Goal: Task Accomplishment & Management: Complete application form

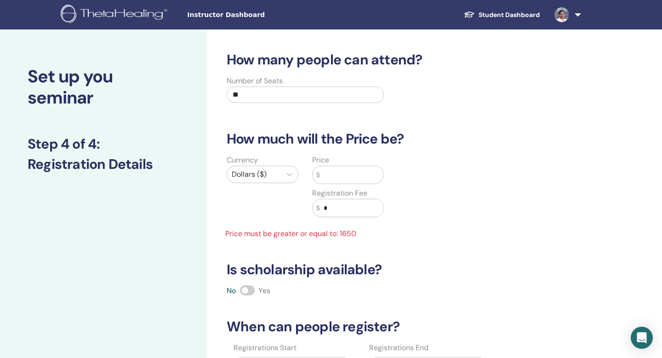
click at [144, 17] on img at bounding box center [116, 15] width 110 height 21
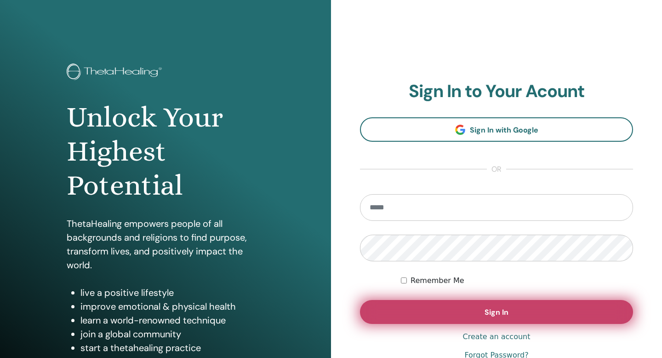
type input "**********"
click at [479, 316] on button "Sign In" at bounding box center [496, 312] width 273 height 24
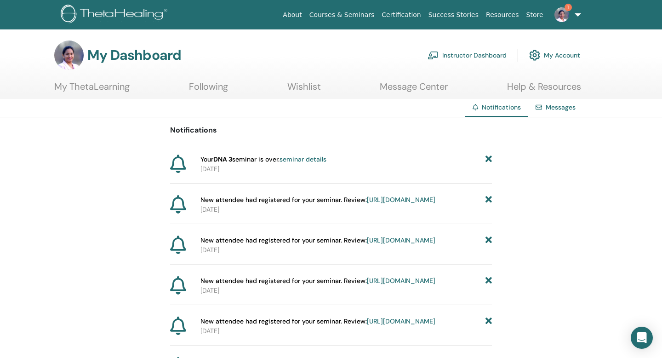
click at [489, 161] on icon at bounding box center [488, 159] width 6 height 10
click at [480, 54] on link "Instructor Dashboard" at bounding box center [467, 55] width 79 height 20
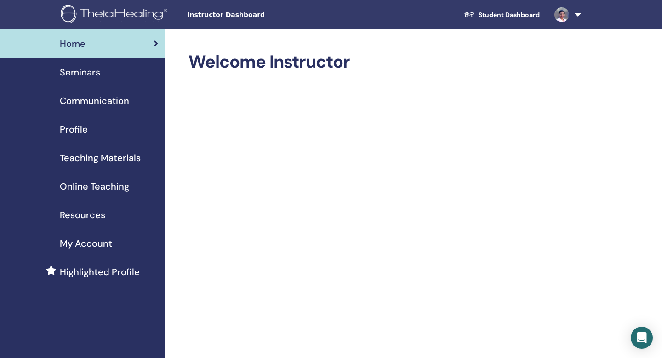
click at [86, 75] on span "Seminars" at bounding box center [80, 72] width 40 height 14
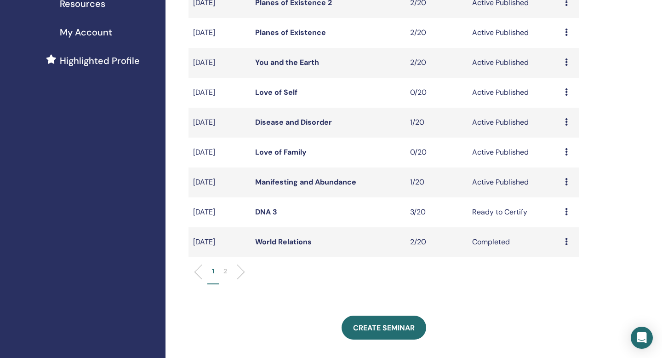
scroll to position [216, 0]
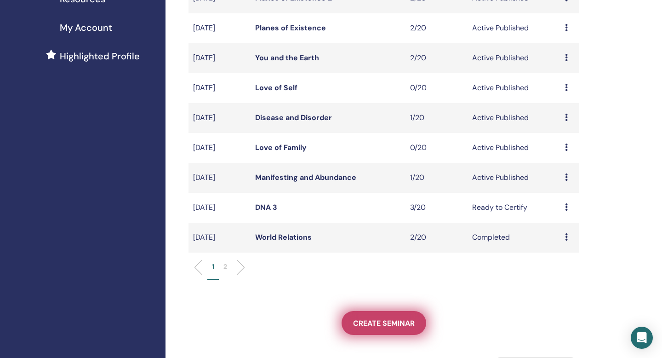
click at [373, 322] on span "Create seminar" at bounding box center [384, 323] width 62 height 10
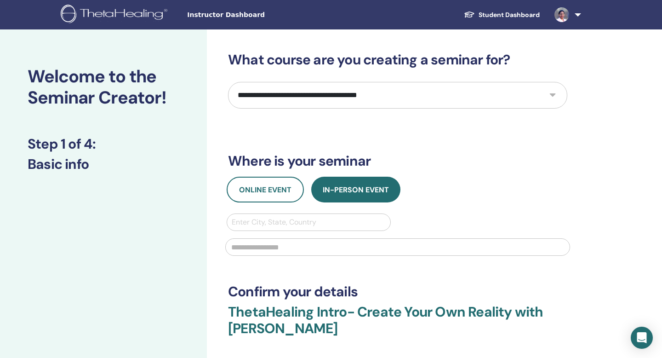
click at [433, 101] on select "**********" at bounding box center [397, 95] width 339 height 27
select select "****"
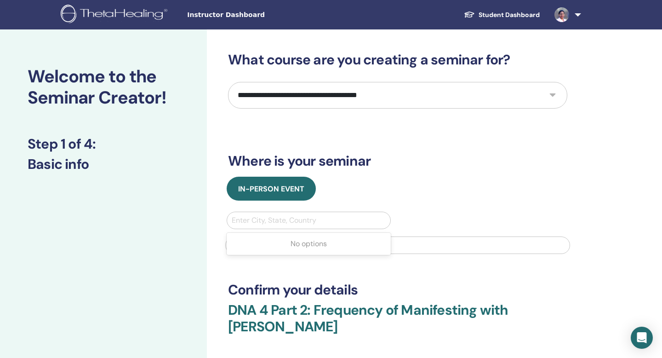
click at [290, 219] on div at bounding box center [309, 220] width 154 height 13
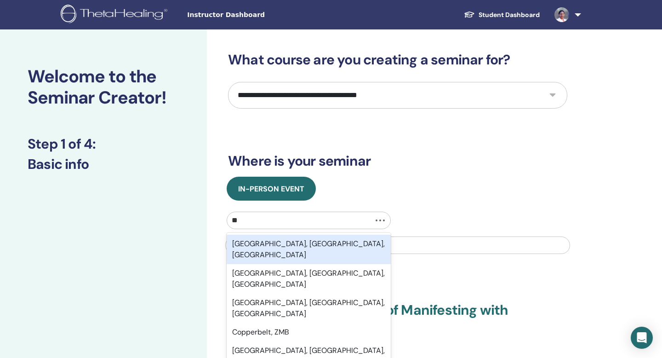
type input "*"
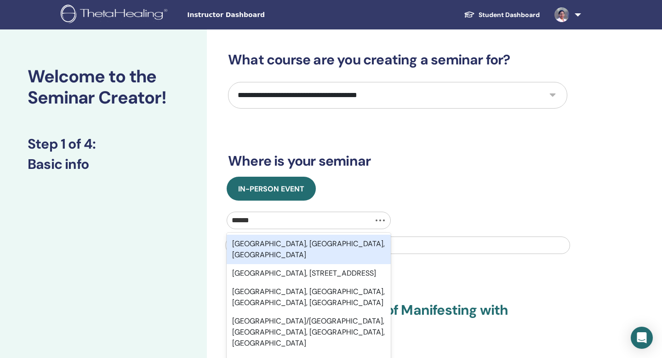
type input "*******"
click at [263, 248] on div "Dallas, TX, USA" at bounding box center [309, 248] width 164 height 29
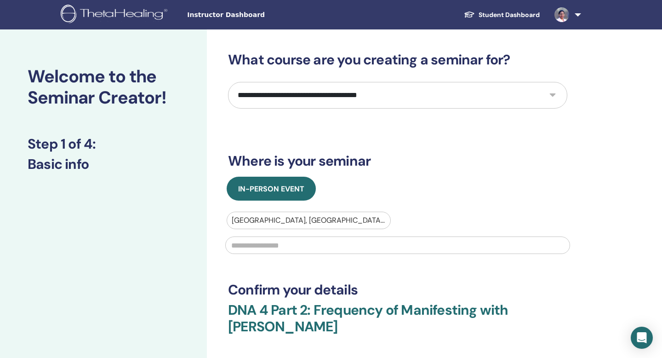
click at [268, 249] on input "text" at bounding box center [397, 244] width 345 height 17
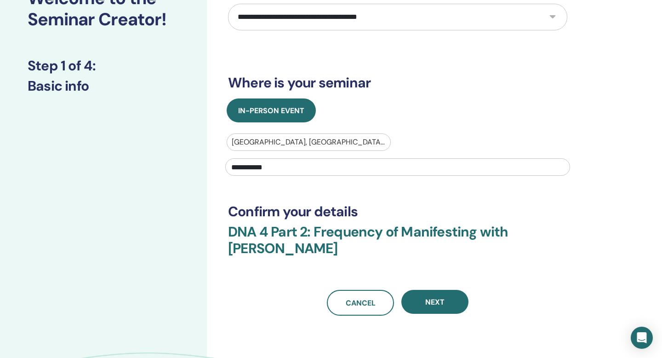
scroll to position [82, 0]
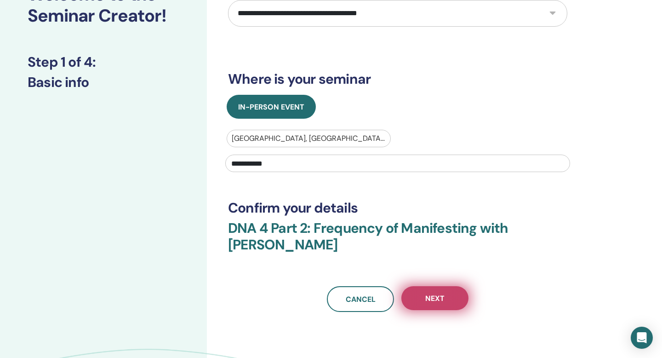
type input "**********"
click at [430, 303] on button "Next" at bounding box center [434, 298] width 67 height 24
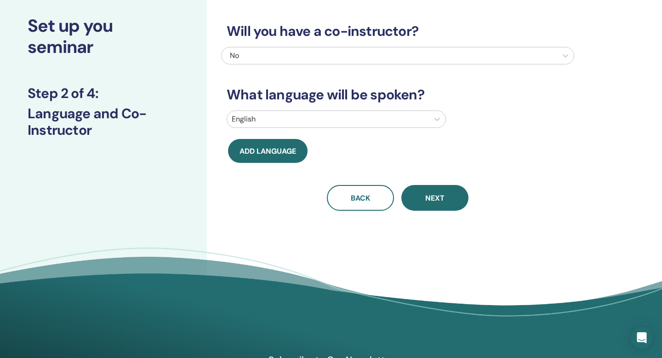
scroll to position [0, 0]
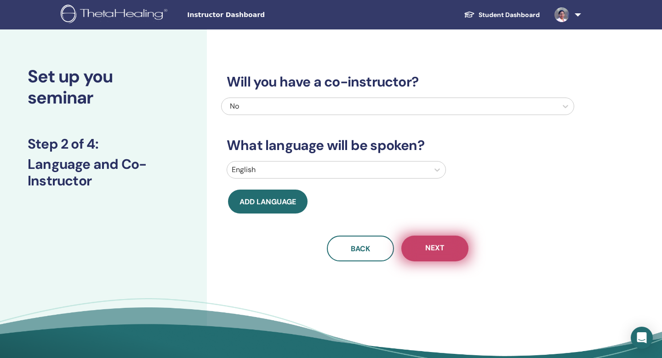
click at [427, 251] on span "Next" at bounding box center [434, 248] width 19 height 11
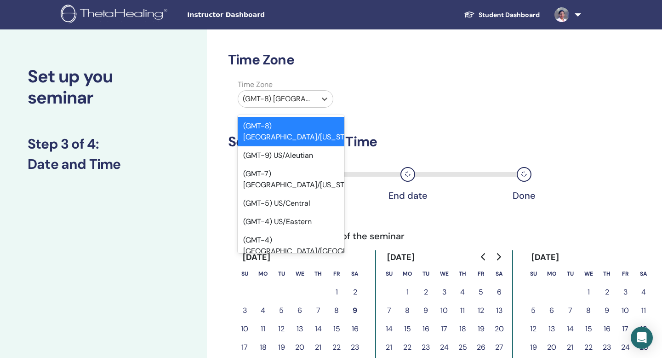
click at [312, 100] on div "(GMT-8) [GEOGRAPHIC_DATA]/[US_STATE]" at bounding box center [277, 99] width 78 height 17
click at [285, 194] on div "(GMT-5) US/Central" at bounding box center [291, 203] width 107 height 18
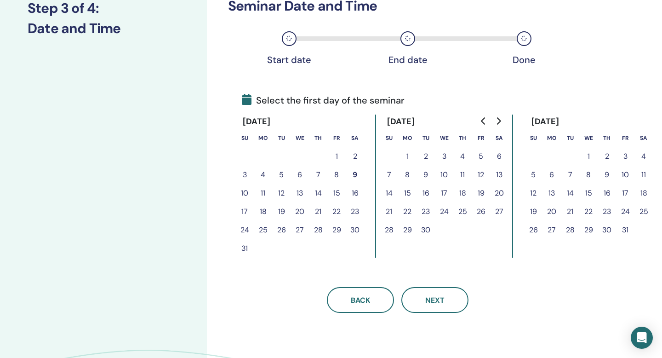
scroll to position [136, 0]
click at [496, 122] on icon "Go to next month" at bounding box center [498, 120] width 7 height 7
click at [571, 176] on button "6" at bounding box center [570, 174] width 18 height 18
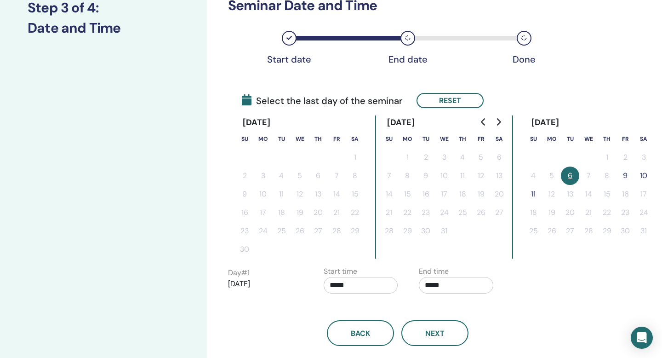
click at [626, 177] on button "9" at bounding box center [625, 175] width 18 height 18
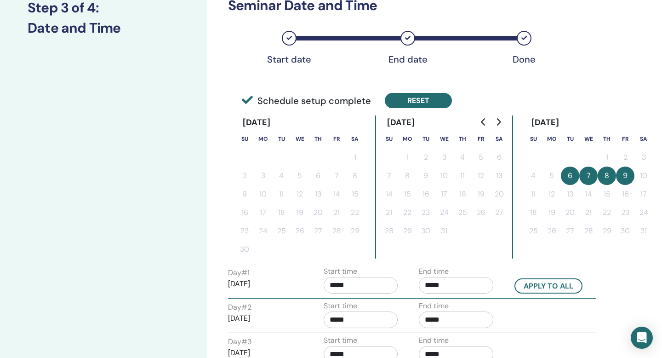
click at [417, 108] on button "Reset" at bounding box center [418, 100] width 67 height 15
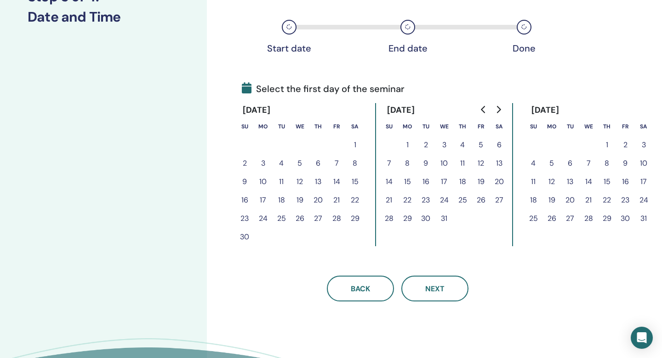
scroll to position [152, 0]
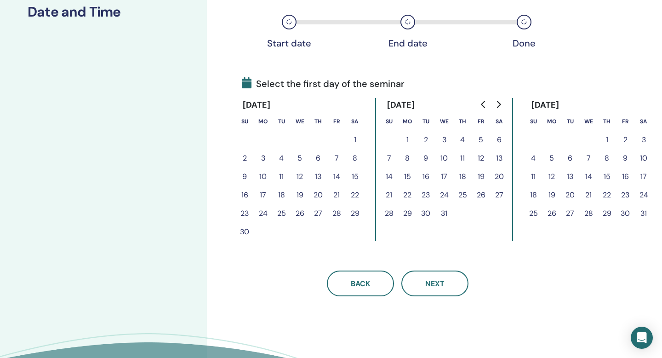
click at [500, 105] on icon "Go to next month" at bounding box center [498, 104] width 7 height 7
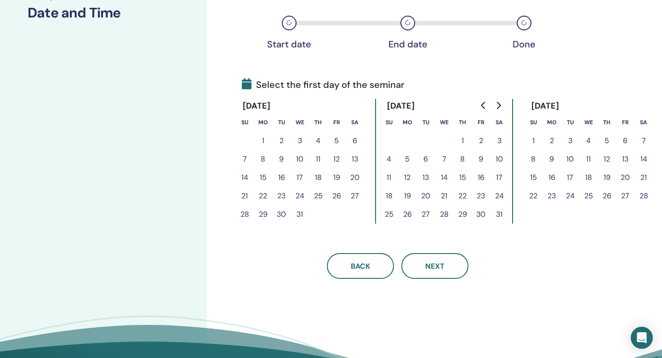
scroll to position [159, 0]
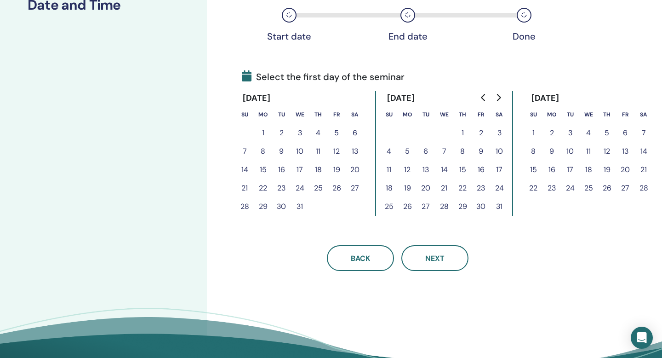
click at [588, 188] on button "25" at bounding box center [588, 188] width 18 height 18
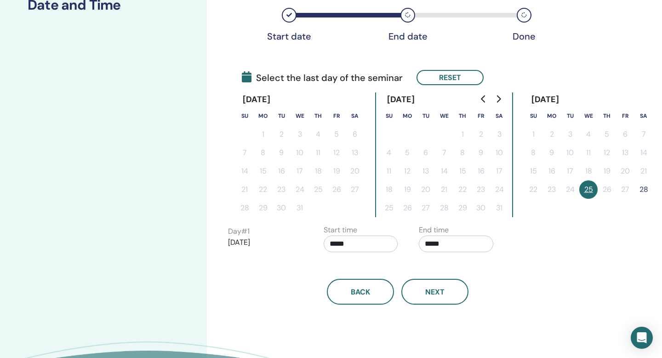
click at [645, 191] on button "28" at bounding box center [643, 189] width 18 height 18
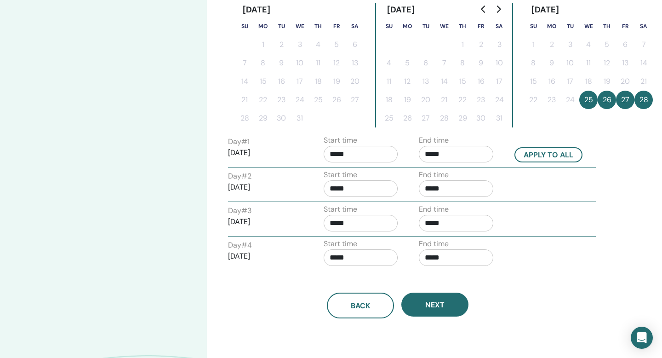
scroll to position [253, 0]
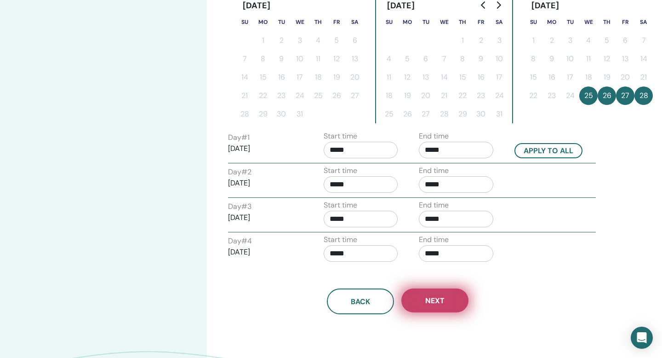
click at [445, 307] on button "Next" at bounding box center [434, 300] width 67 height 24
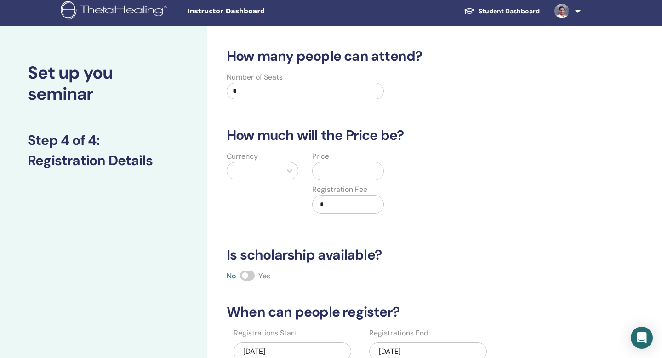
scroll to position [0, 0]
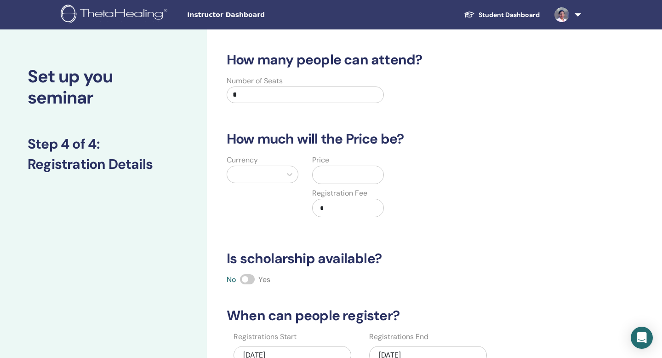
drag, startPoint x: 246, startPoint y: 93, endPoint x: 221, endPoint y: 93, distance: 25.3
click at [221, 93] on div "Number of Seats *" at bounding box center [305, 91] width 171 height 33
type input "**"
click at [289, 174] on icon at bounding box center [289, 174] width 9 height 9
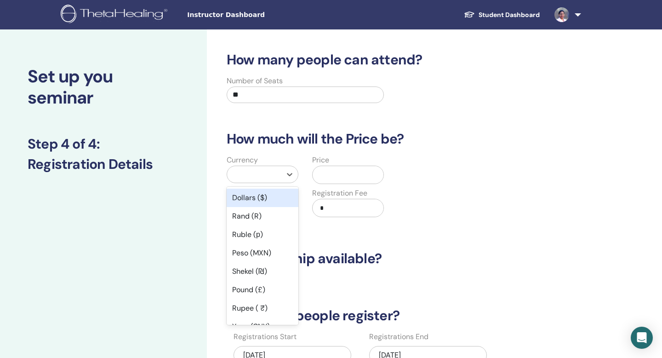
click at [262, 199] on div "Dollars ($)" at bounding box center [263, 197] width 72 height 18
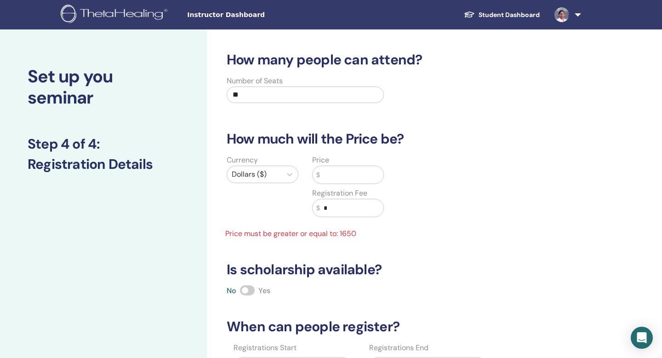
click at [339, 211] on input "*" at bounding box center [351, 207] width 63 height 17
click at [337, 173] on input "text" at bounding box center [351, 174] width 63 height 17
drag, startPoint x: 332, startPoint y: 211, endPoint x: 323, endPoint y: 211, distance: 9.2
click at [323, 211] on input "*" at bounding box center [351, 207] width 63 height 17
type input "***"
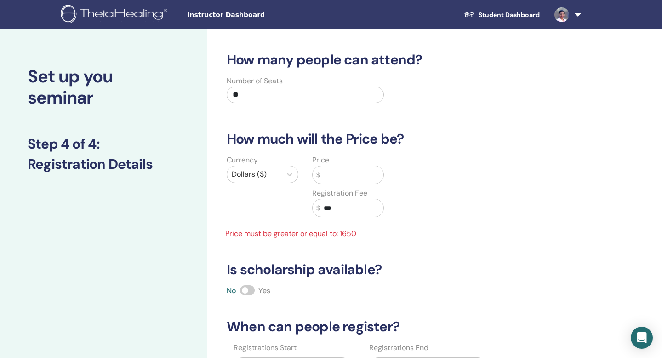
click at [338, 171] on input "text" at bounding box center [351, 174] width 63 height 17
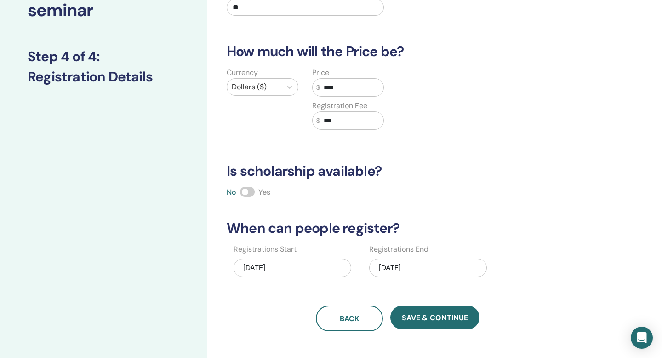
scroll to position [89, 0]
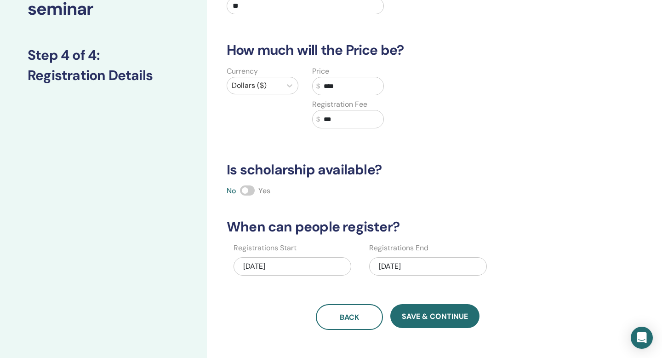
type input "****"
click at [249, 190] on span at bounding box center [247, 190] width 15 height 10
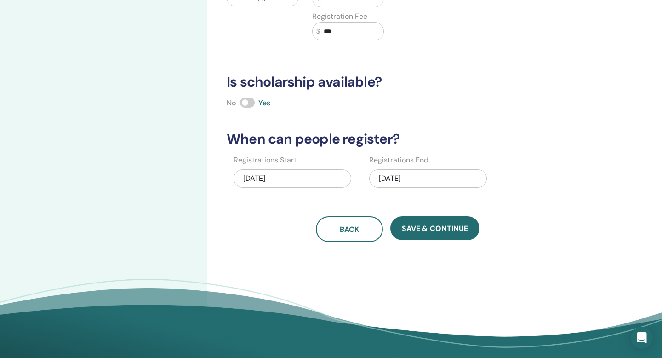
scroll to position [180, 0]
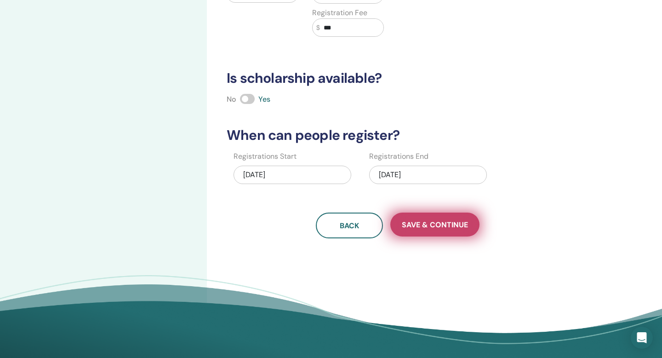
click at [443, 230] on button "Save & Continue" at bounding box center [434, 224] width 89 height 24
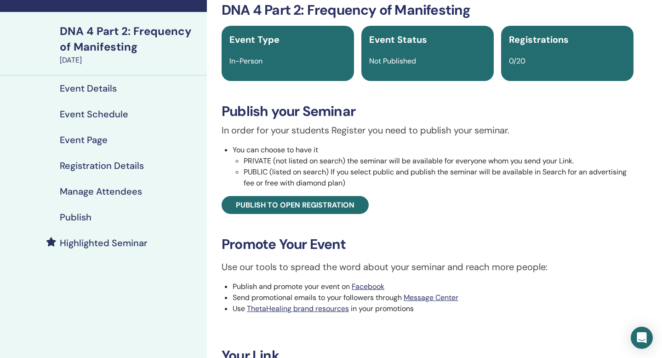
scroll to position [39, 0]
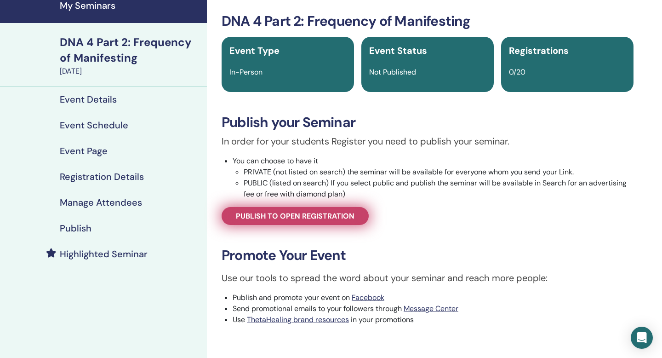
click at [315, 217] on span "Publish to open registration" at bounding box center [295, 216] width 119 height 10
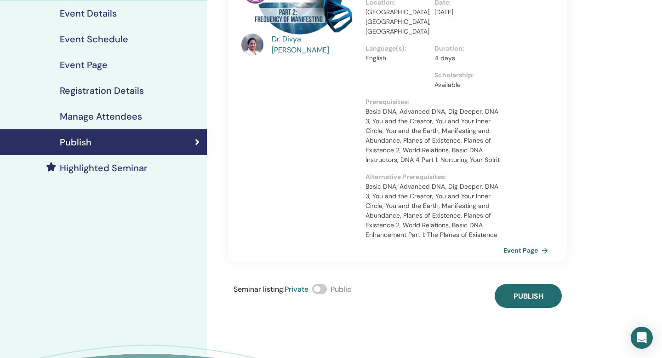
scroll to position [118, 0]
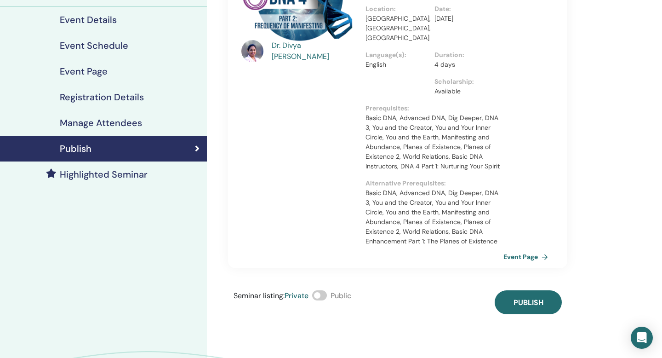
click at [325, 290] on span at bounding box center [319, 295] width 15 height 10
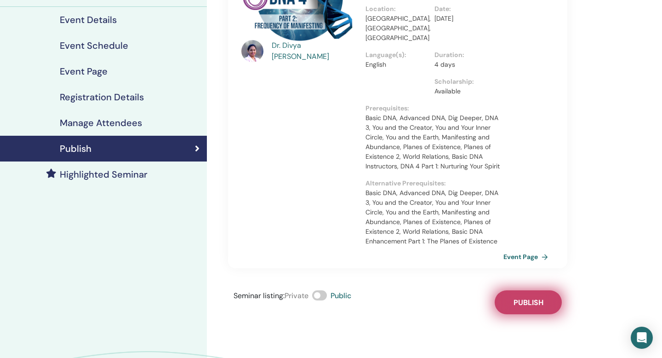
click at [527, 297] on span "Publish" at bounding box center [528, 302] width 30 height 10
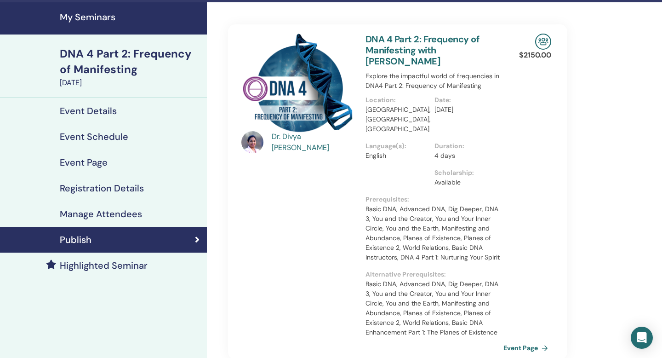
scroll to position [0, 0]
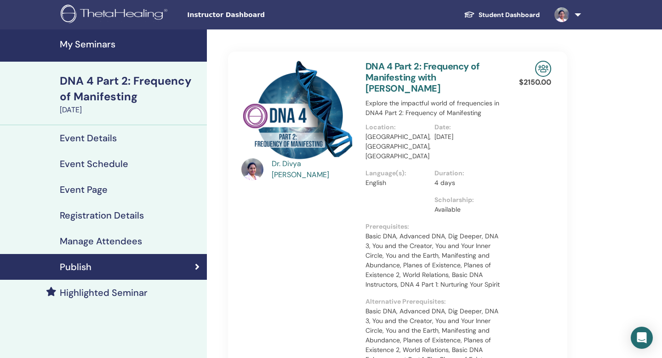
click at [103, 47] on h4 "My Seminars" at bounding box center [131, 44] width 142 height 11
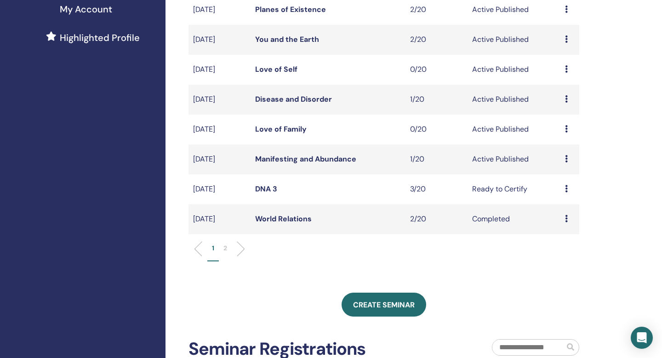
scroll to position [282, 0]
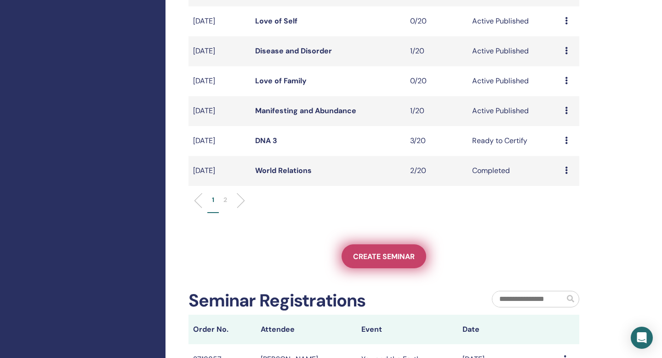
click at [371, 262] on link "Create seminar" at bounding box center [384, 256] width 85 height 24
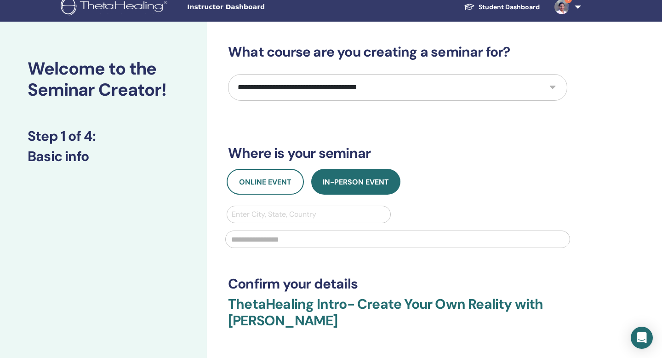
scroll to position [7, 0]
click at [461, 91] on select "**********" at bounding box center [397, 87] width 339 height 27
select select "****"
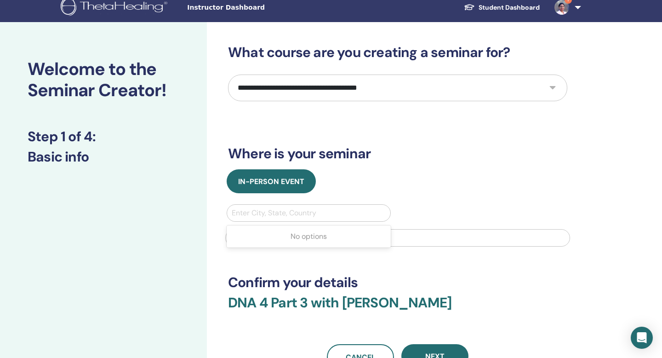
click at [270, 212] on div at bounding box center [309, 212] width 154 height 13
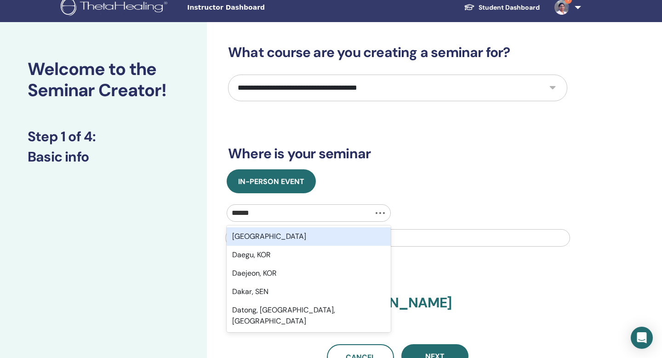
type input "*******"
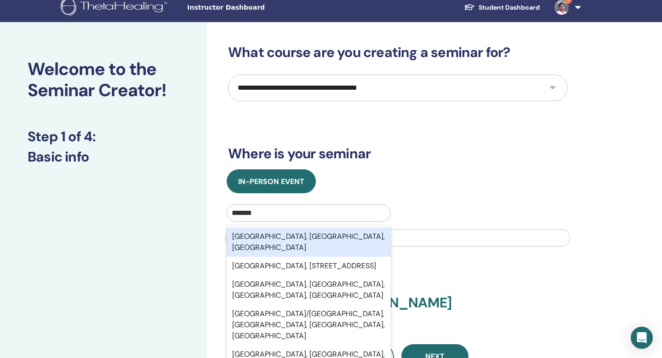
click at [257, 236] on div "[GEOGRAPHIC_DATA], [GEOGRAPHIC_DATA], [GEOGRAPHIC_DATA]" at bounding box center [309, 241] width 164 height 29
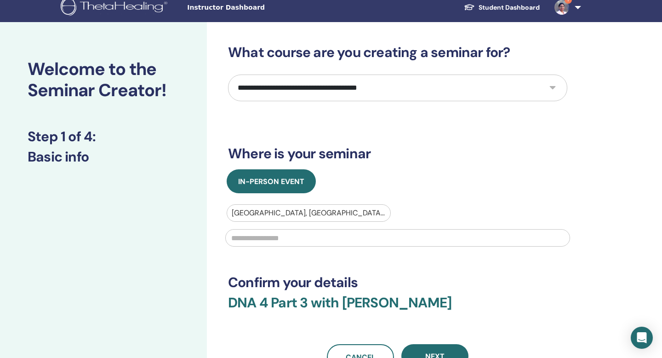
click at [256, 242] on input "text" at bounding box center [397, 237] width 345 height 17
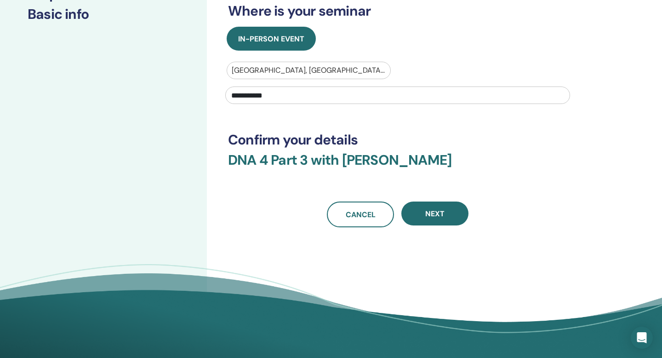
scroll to position [152, 0]
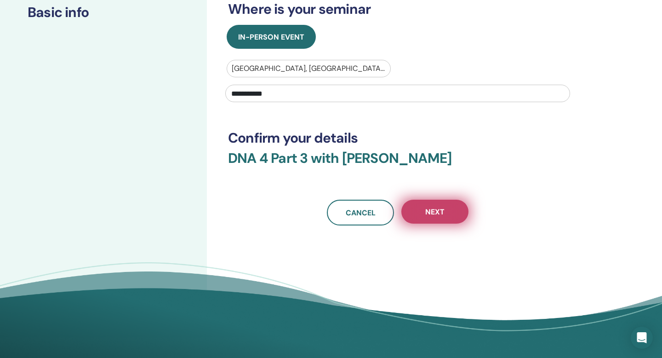
type input "**********"
click at [428, 211] on span "Next" at bounding box center [434, 212] width 19 height 10
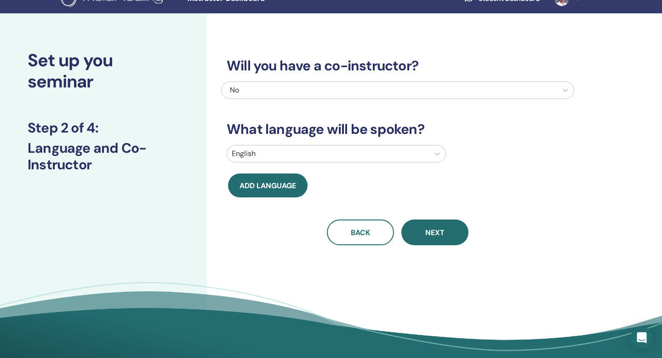
scroll to position [0, 0]
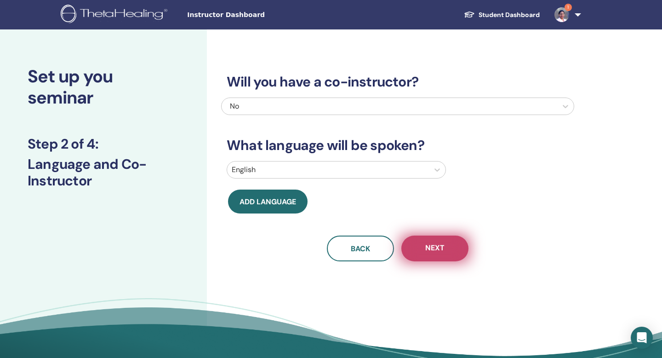
click at [430, 246] on span "Next" at bounding box center [434, 248] width 19 height 11
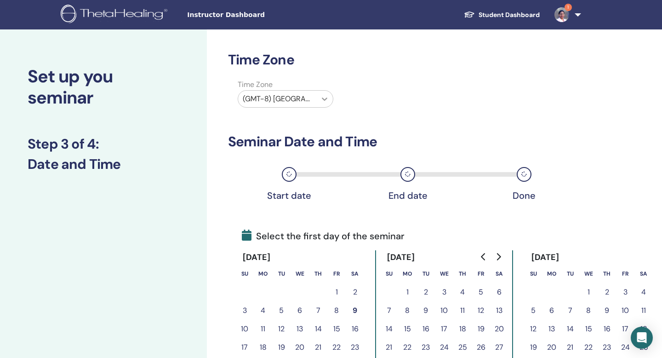
click at [324, 101] on icon at bounding box center [324, 98] width 9 height 9
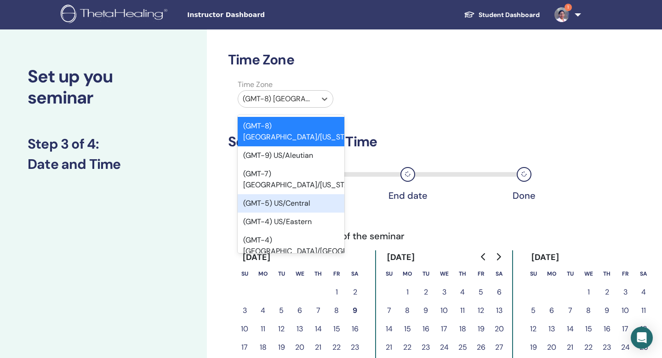
click at [292, 194] on div "(GMT-5) US/Central" at bounding box center [291, 203] width 107 height 18
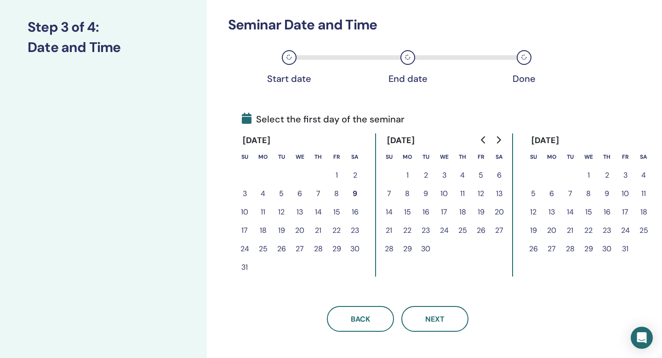
scroll to position [116, 0]
click at [498, 141] on icon "Go to next month" at bounding box center [498, 140] width 7 height 7
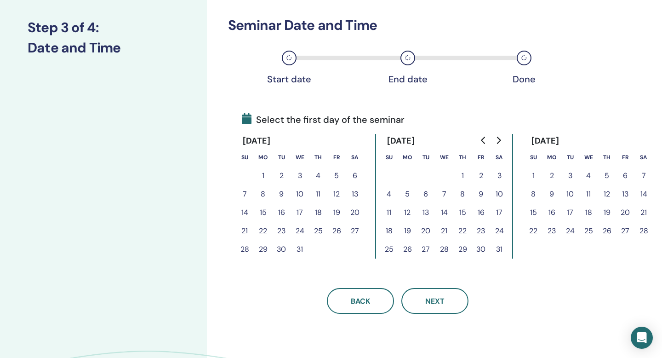
click at [498, 141] on icon "Go to next month" at bounding box center [498, 140] width 7 height 7
click at [588, 177] on button "1" at bounding box center [588, 175] width 18 height 18
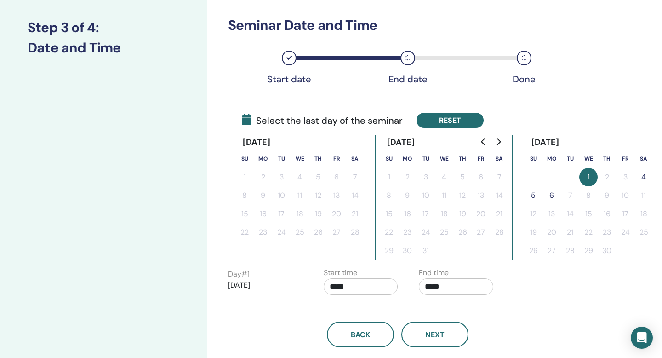
click at [450, 121] on button "Reset" at bounding box center [449, 120] width 67 height 15
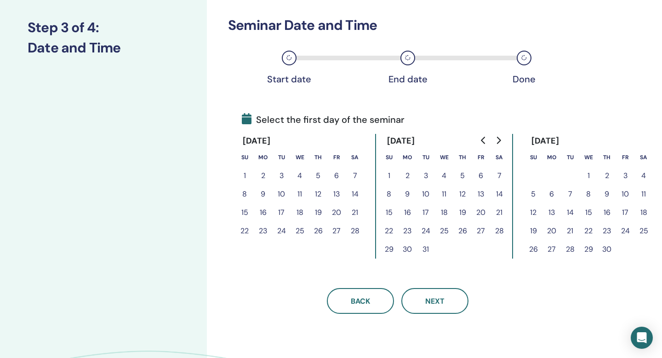
click at [588, 194] on button "8" at bounding box center [588, 194] width 18 height 18
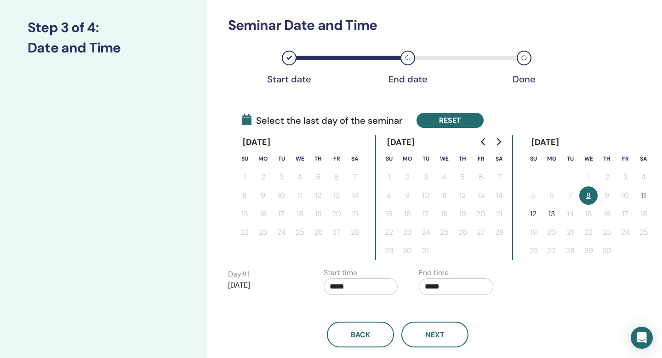
click at [468, 123] on button "Reset" at bounding box center [449, 120] width 67 height 15
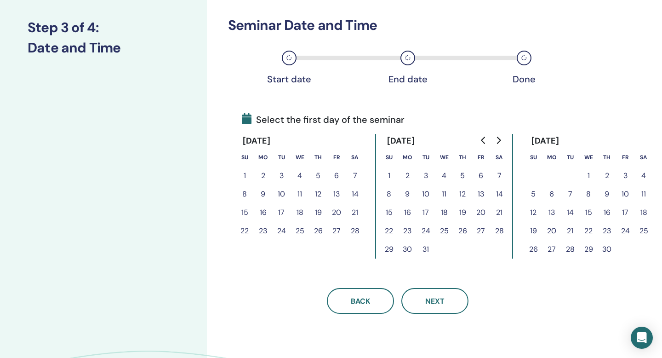
click at [609, 197] on button "9" at bounding box center [607, 194] width 18 height 18
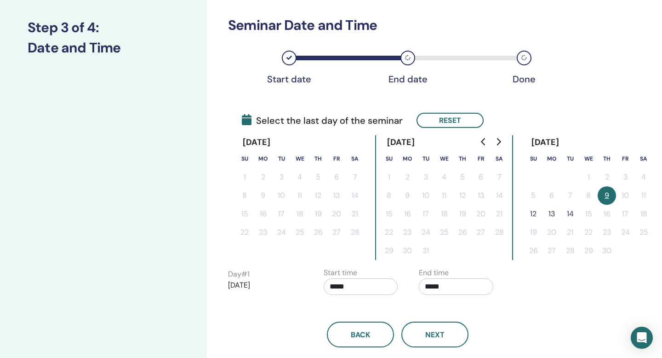
click at [534, 216] on button "12" at bounding box center [533, 214] width 18 height 18
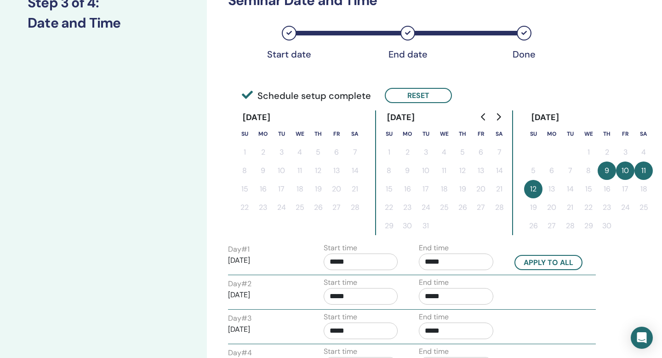
scroll to position [141, 0]
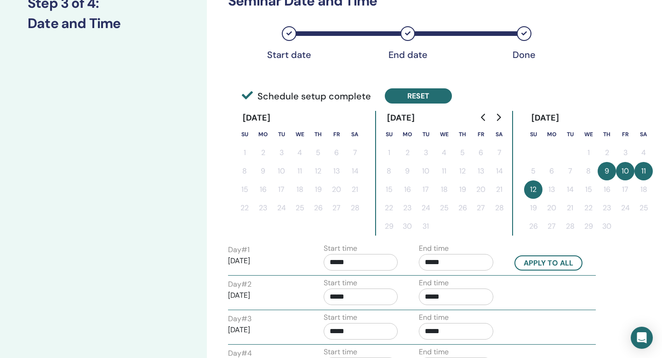
click at [411, 100] on button "Reset" at bounding box center [418, 95] width 67 height 15
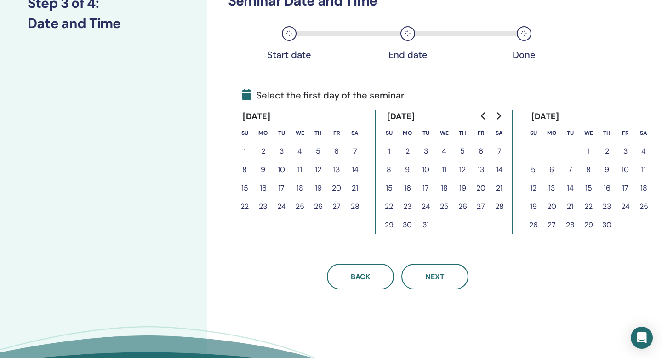
click at [587, 171] on button "8" at bounding box center [588, 169] width 18 height 18
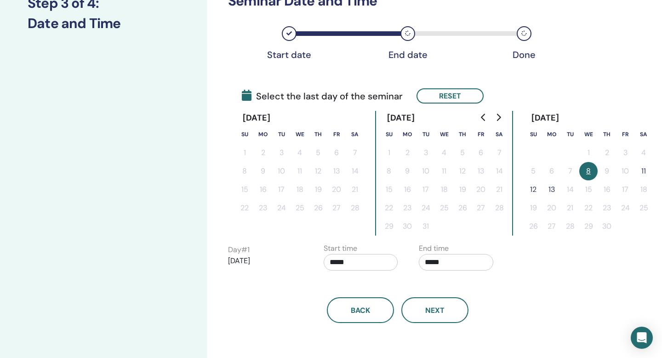
click at [644, 173] on button "11" at bounding box center [643, 171] width 18 height 18
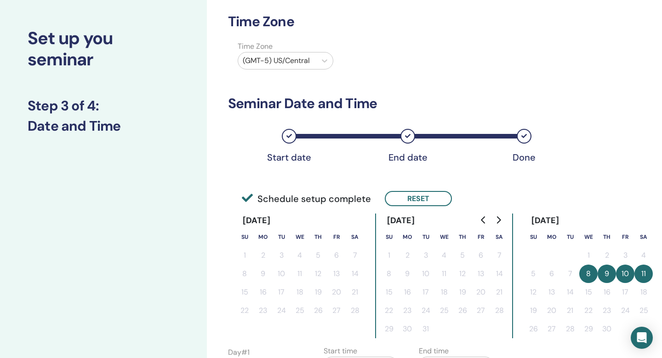
scroll to position [0, 0]
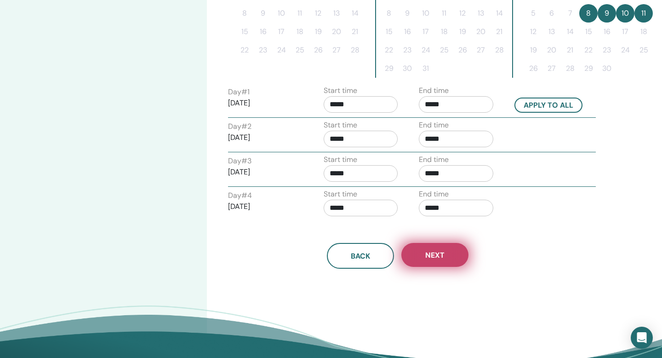
click at [432, 262] on button "Next" at bounding box center [434, 255] width 67 height 24
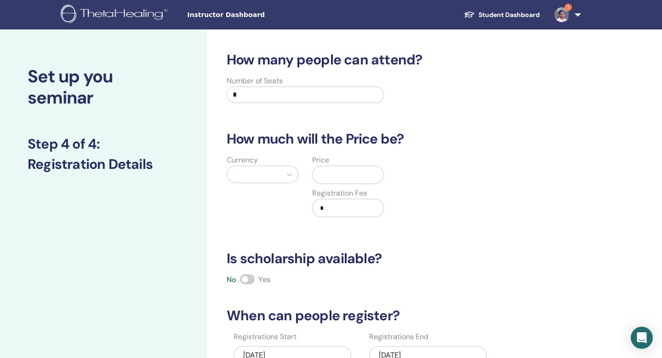
drag, startPoint x: 241, startPoint y: 97, endPoint x: 226, endPoint y: 97, distance: 14.7
click at [227, 97] on div "Number of Seats *" at bounding box center [305, 91] width 157 height 33
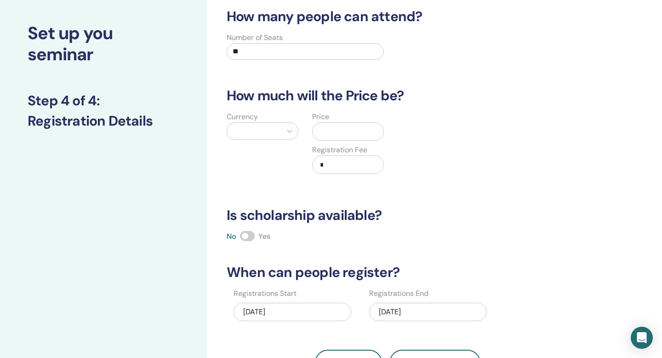
scroll to position [56, 0]
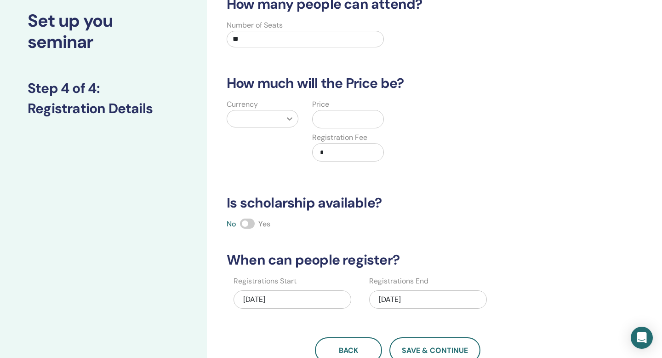
type input "**"
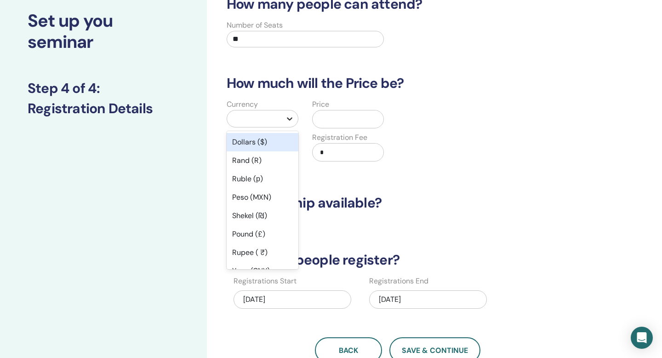
click at [288, 121] on icon at bounding box center [289, 118] width 9 height 9
click at [265, 148] on div "Dollars ($)" at bounding box center [263, 142] width 72 height 18
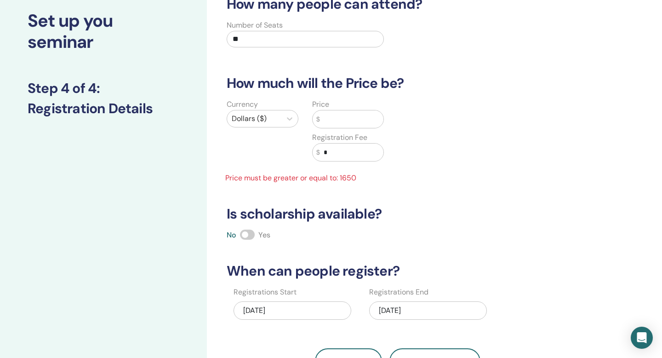
click at [331, 124] on input "text" at bounding box center [351, 118] width 63 height 17
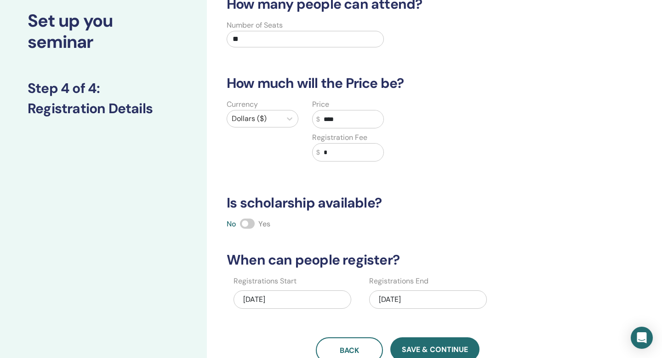
type input "****"
drag, startPoint x: 333, startPoint y: 155, endPoint x: 305, endPoint y: 155, distance: 28.5
click at [305, 155] on div "Price $ **** Registration Fee $ *" at bounding box center [348, 136] width 86 height 74
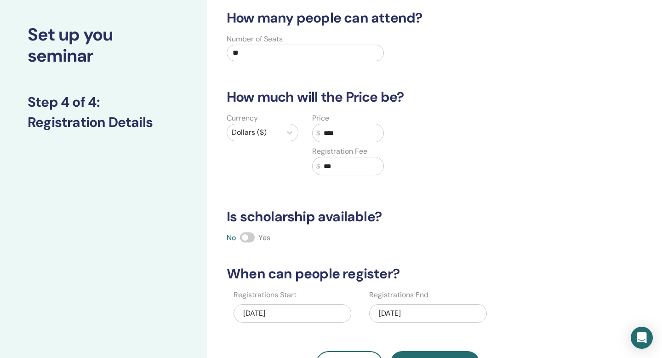
scroll to position [38, 0]
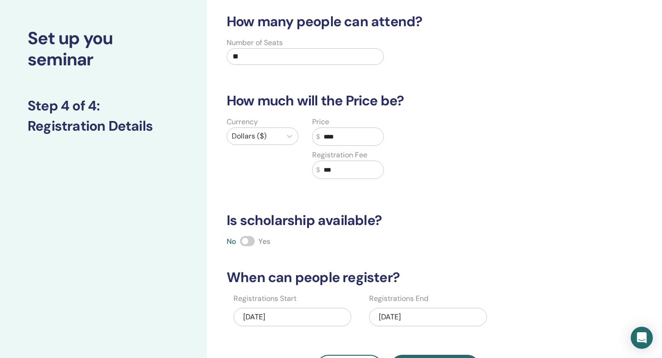
click at [349, 137] on input "****" at bounding box center [351, 136] width 63 height 17
drag, startPoint x: 326, startPoint y: 172, endPoint x: 319, endPoint y: 171, distance: 7.0
click at [319, 171] on div "$ ***" at bounding box center [348, 169] width 72 height 18
drag, startPoint x: 342, startPoint y: 170, endPoint x: 320, endPoint y: 170, distance: 21.2
click at [320, 170] on input "***" at bounding box center [351, 169] width 63 height 17
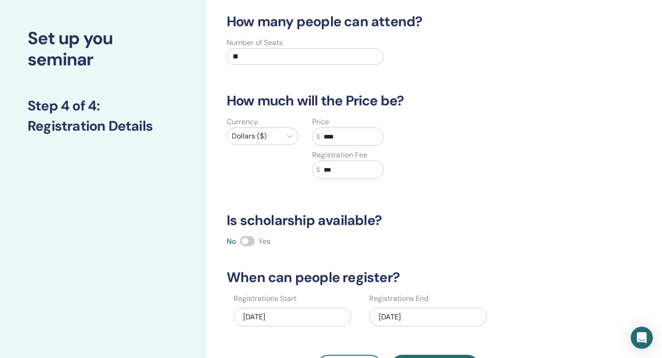
type input "*"
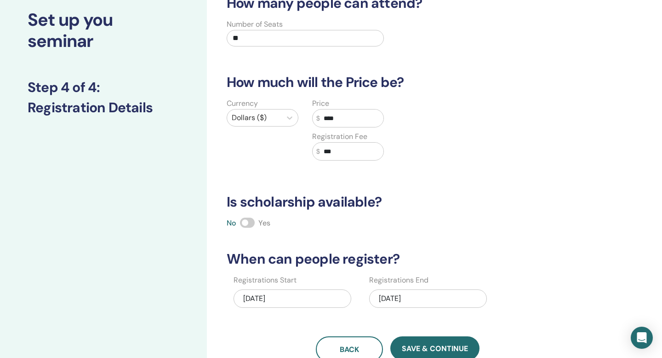
scroll to position [57, 0]
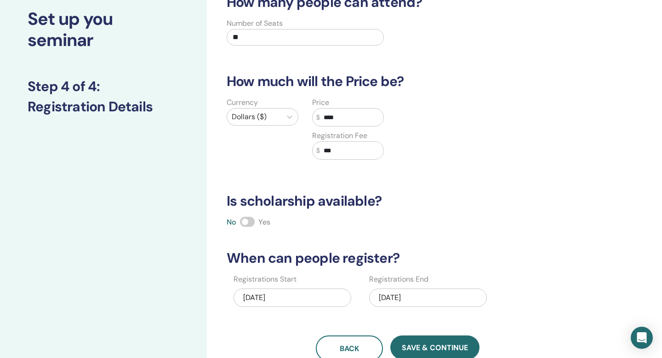
type input "***"
click at [352, 151] on input "***" at bounding box center [351, 150] width 63 height 17
drag, startPoint x: 350, startPoint y: 151, endPoint x: 325, endPoint y: 150, distance: 25.3
click at [325, 151] on input "***" at bounding box center [351, 150] width 63 height 17
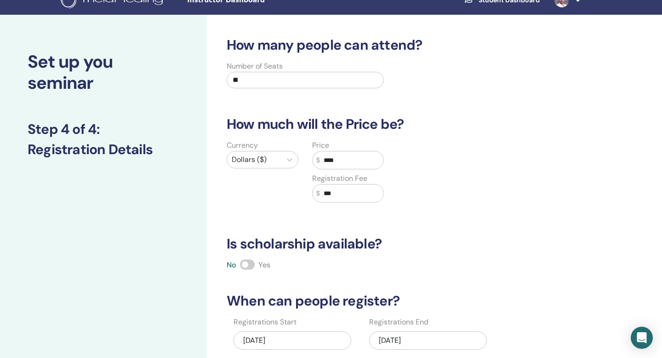
scroll to position [0, 0]
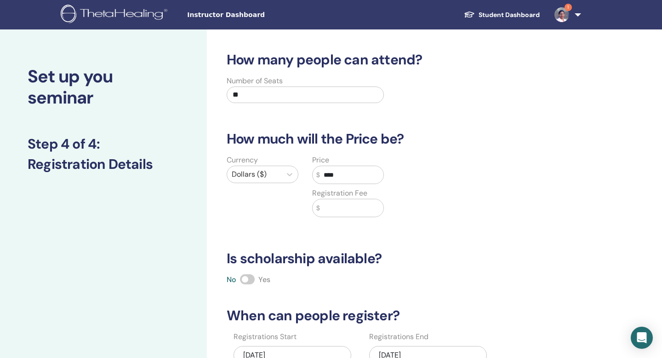
drag, startPoint x: 348, startPoint y: 170, endPoint x: 316, endPoint y: 170, distance: 31.3
click at [316, 170] on div "$ ****" at bounding box center [348, 174] width 72 height 18
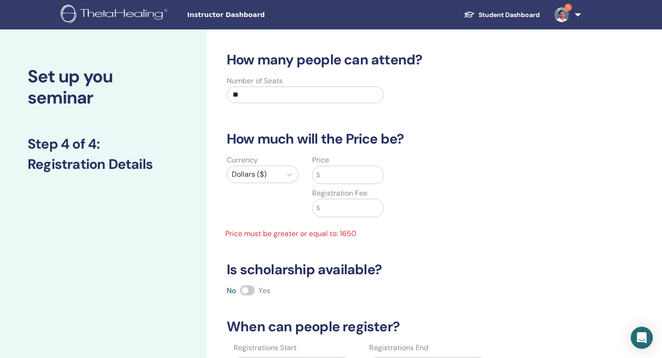
click at [332, 177] on input "text" at bounding box center [351, 174] width 63 height 17
click at [327, 206] on input "text" at bounding box center [351, 207] width 63 height 17
type input "***"
click at [332, 177] on input "text" at bounding box center [351, 174] width 63 height 17
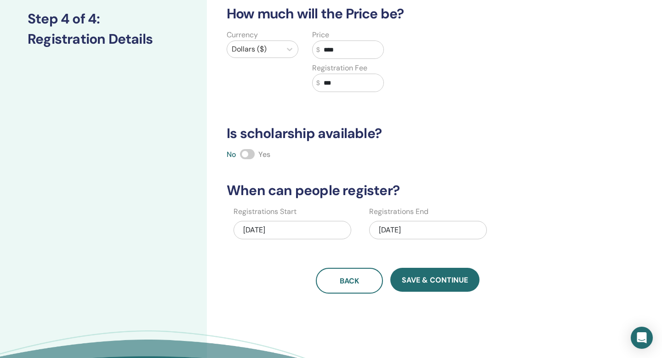
scroll to position [125, 0]
type input "****"
click at [245, 155] on span at bounding box center [247, 153] width 15 height 10
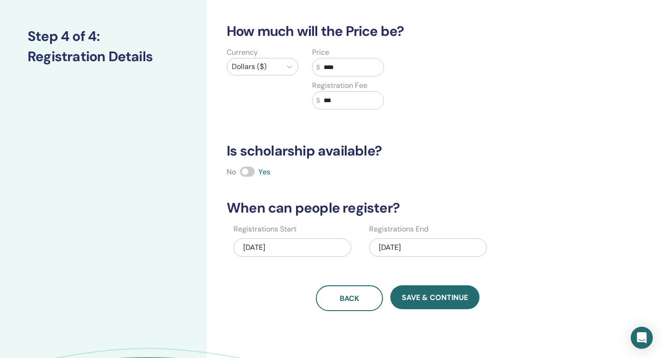
scroll to position [106, 0]
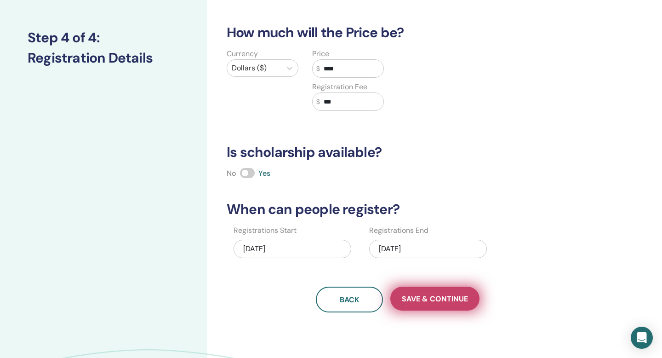
click at [422, 298] on span "Save & Continue" at bounding box center [435, 299] width 66 height 10
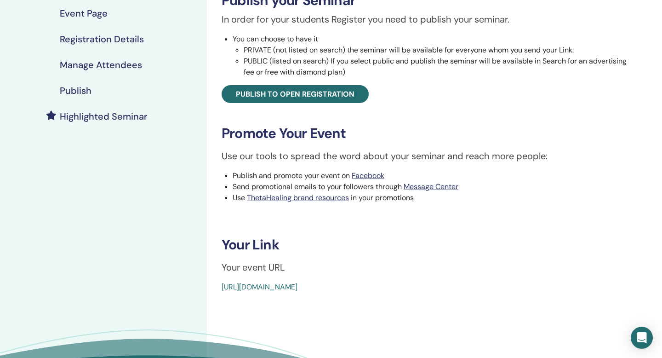
scroll to position [86, 0]
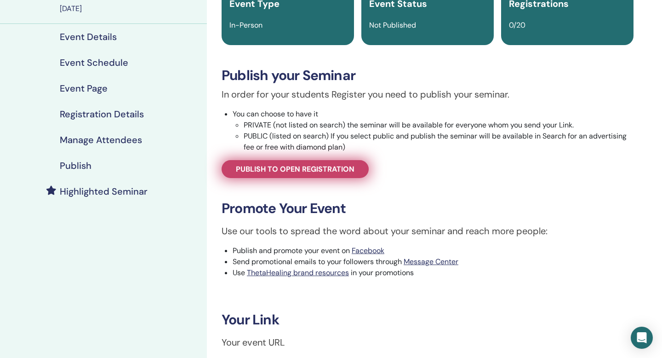
click at [313, 167] on span "Publish to open registration" at bounding box center [295, 169] width 119 height 10
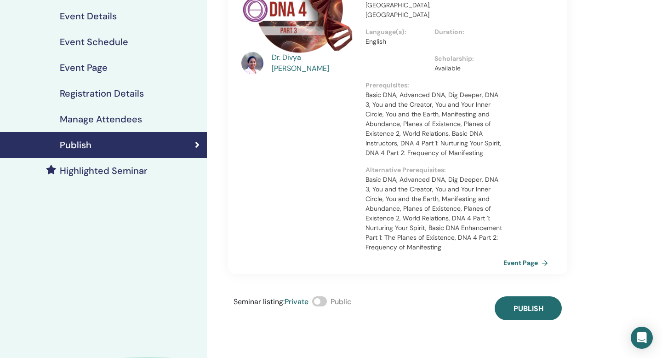
scroll to position [110, 0]
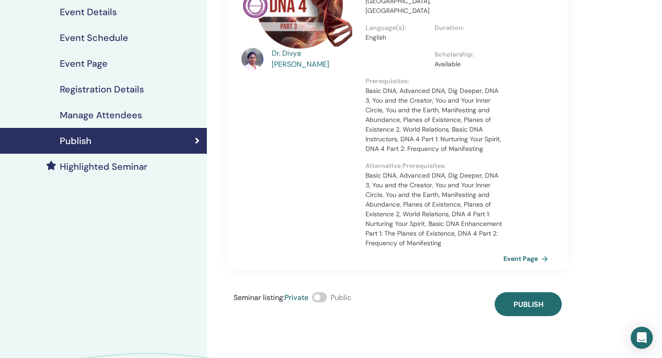
click at [325, 292] on span at bounding box center [319, 297] width 15 height 10
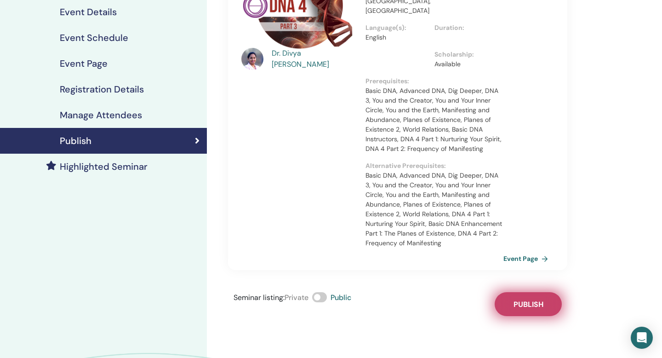
click at [520, 299] on span "Publish" at bounding box center [528, 304] width 30 height 10
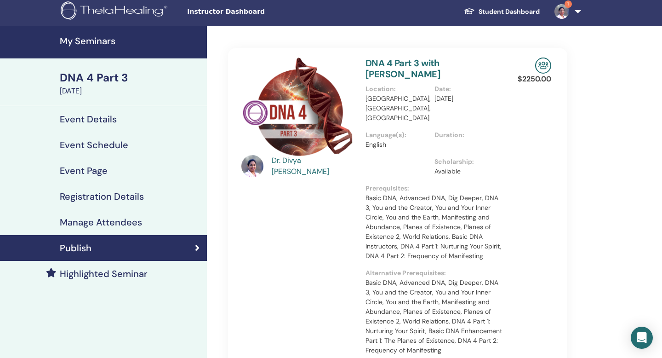
scroll to position [0, 0]
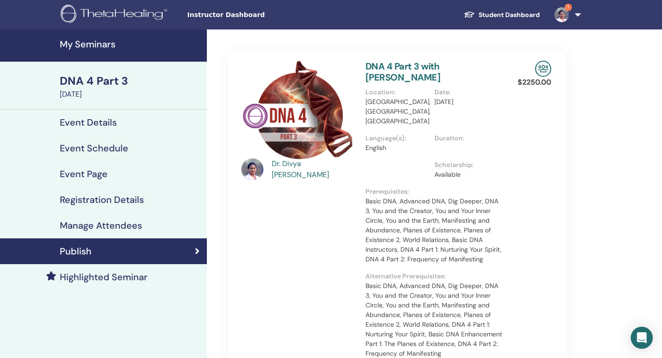
click at [562, 15] on img at bounding box center [561, 14] width 15 height 15
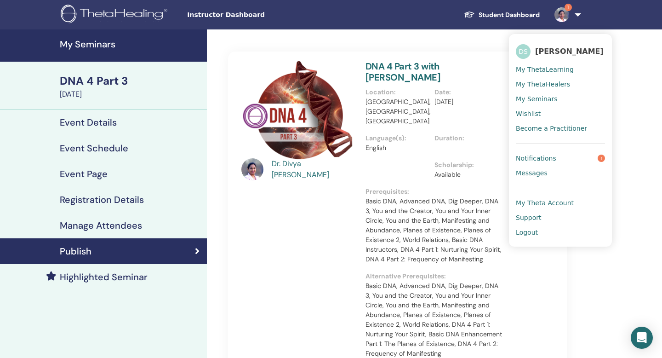
click at [540, 158] on span "Notifications" at bounding box center [536, 158] width 40 height 8
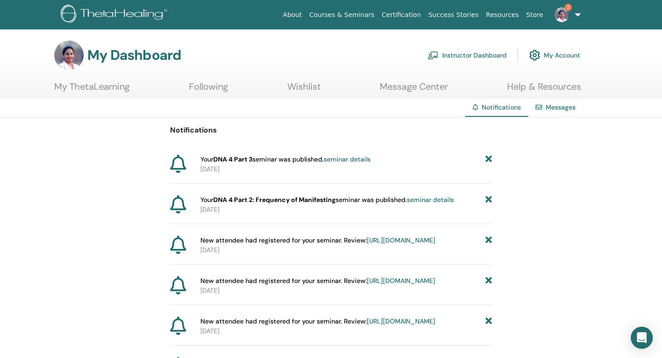
click at [557, 17] on img at bounding box center [561, 14] width 15 height 15
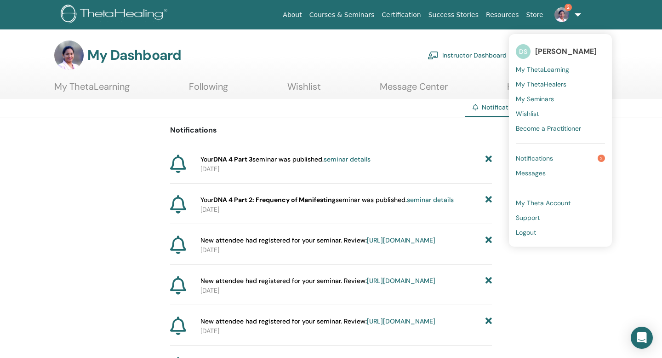
click at [541, 157] on span "Notifications" at bounding box center [534, 158] width 37 height 8
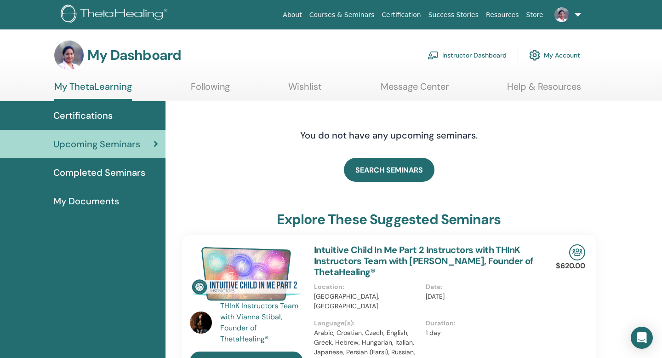
click at [481, 56] on link "Instructor Dashboard" at bounding box center [467, 55] width 79 height 20
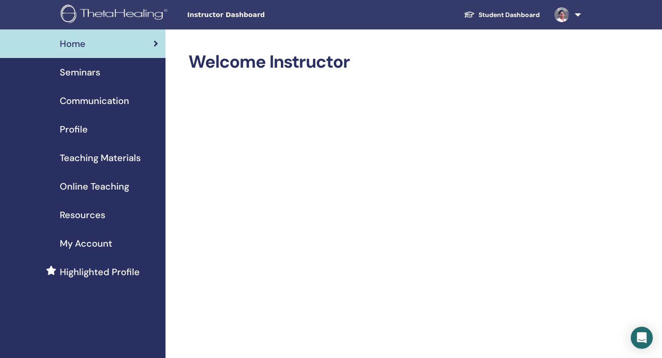
click at [86, 161] on span "Teaching Materials" at bounding box center [100, 158] width 81 height 14
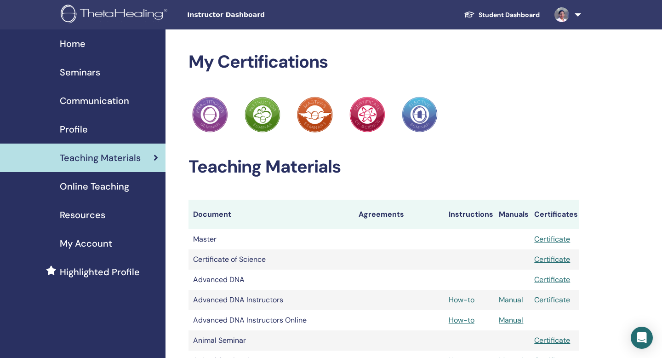
click at [80, 218] on span "Resources" at bounding box center [83, 215] width 46 height 14
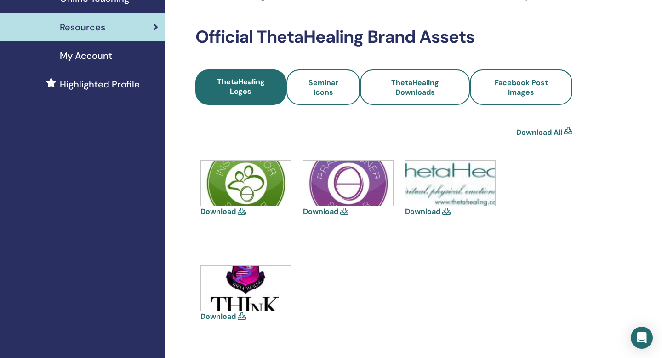
scroll to position [176, 0]
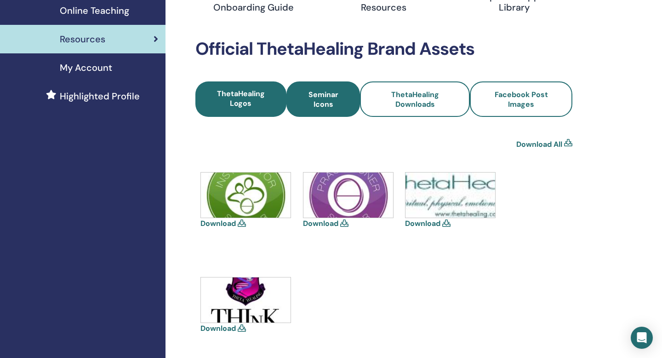
click at [337, 104] on span "Seminar Icons" at bounding box center [323, 99] width 49 height 19
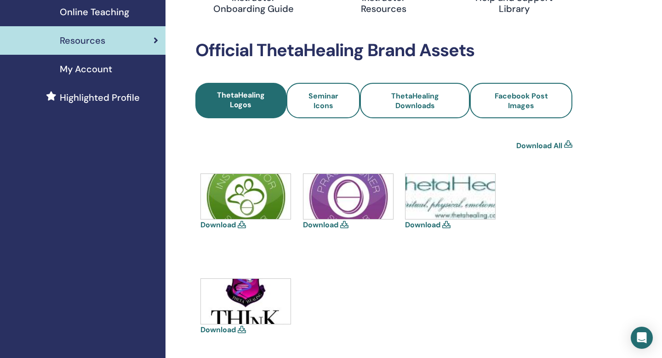
scroll to position [176, 0]
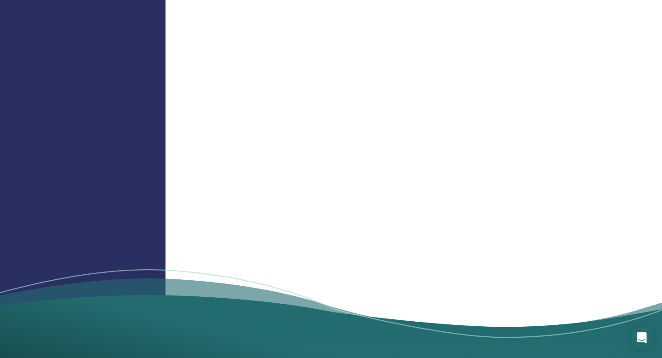
scroll to position [958, 0]
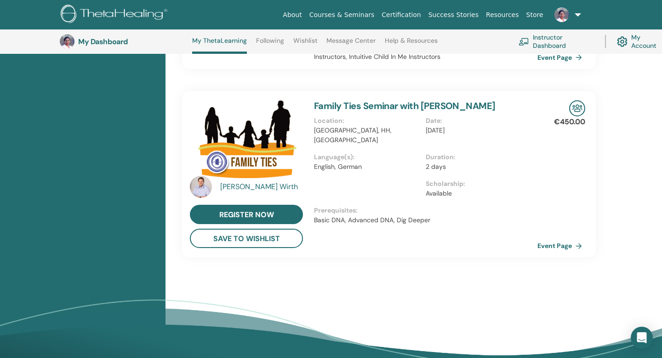
scroll to position [549, 0]
